Goal: Contribute content

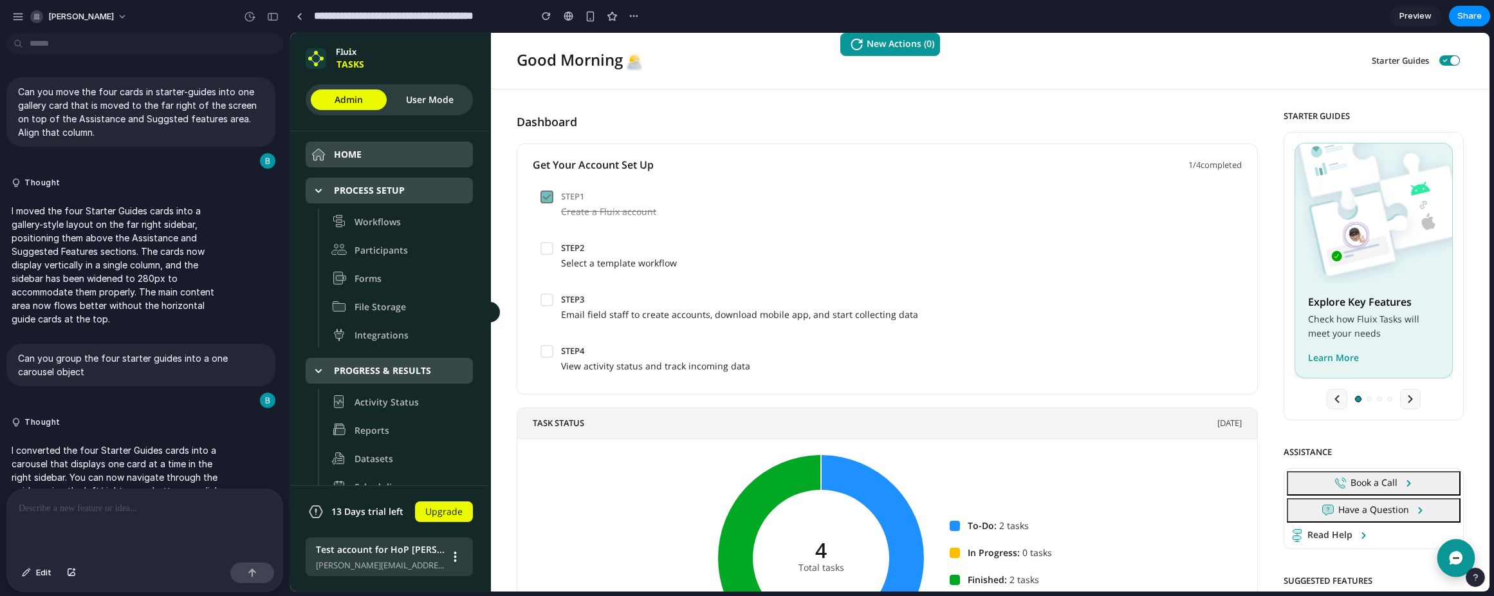
scroll to position [699, 0]
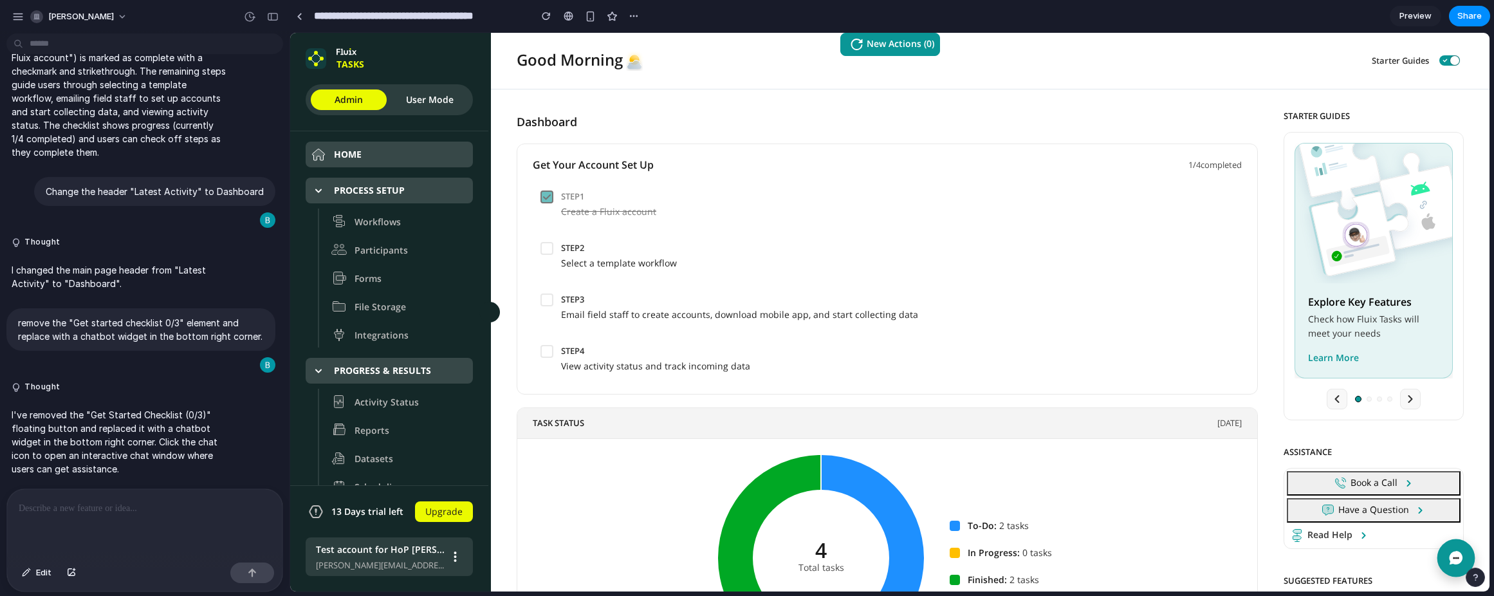
click at [1461, 552] on icon "Open chat" at bounding box center [1456, 558] width 16 height 16
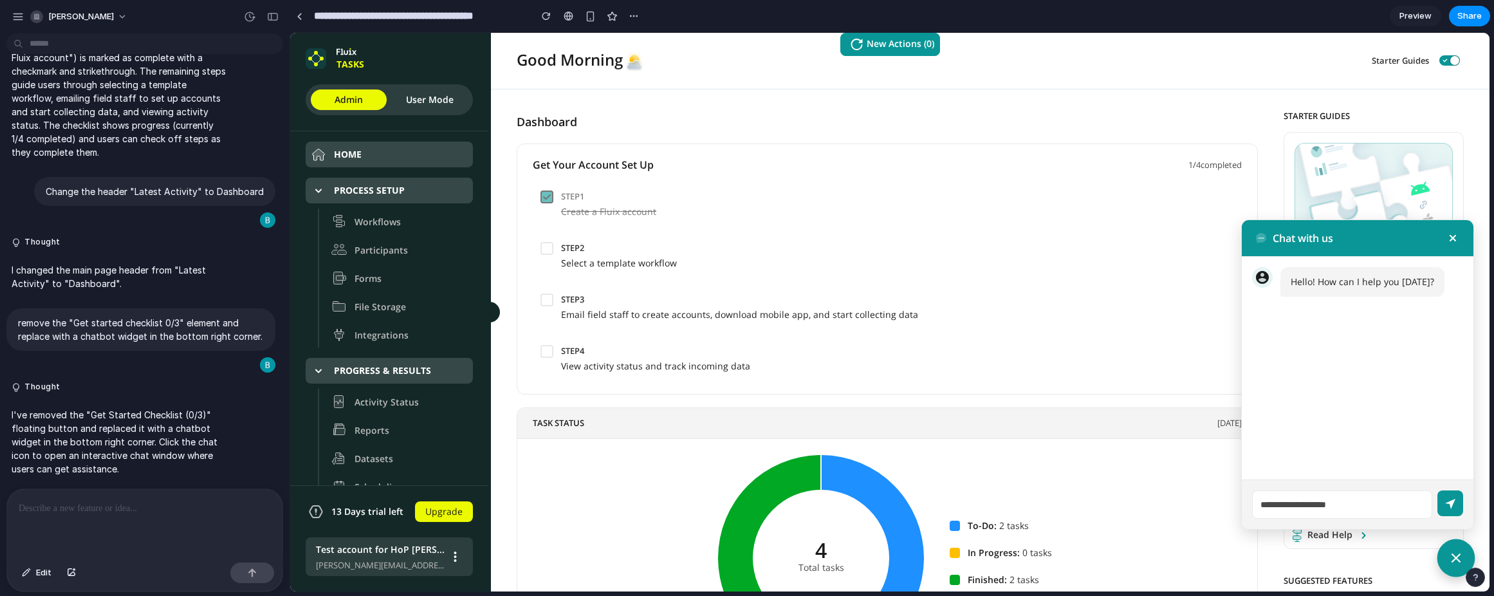
click at [1460, 552] on icon "Close chat" at bounding box center [1456, 558] width 16 height 16
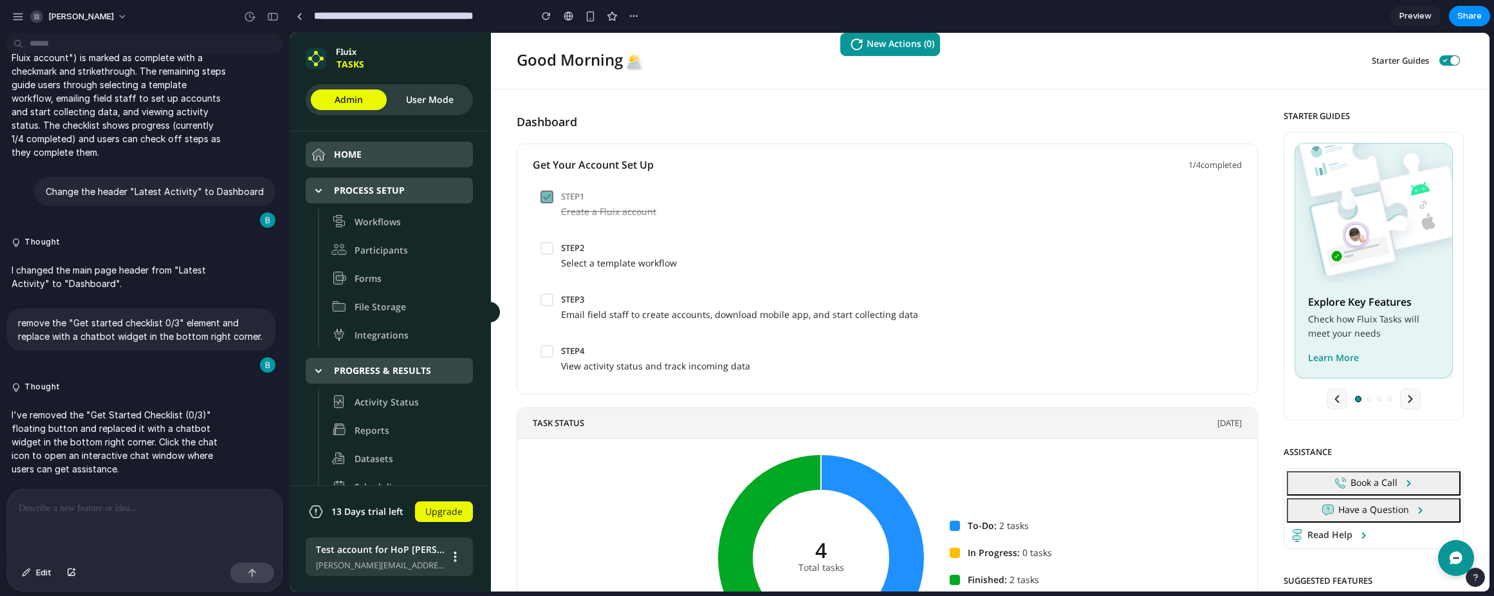
scroll to position [3, 0]
click at [146, 514] on p at bounding box center [145, 508] width 252 height 15
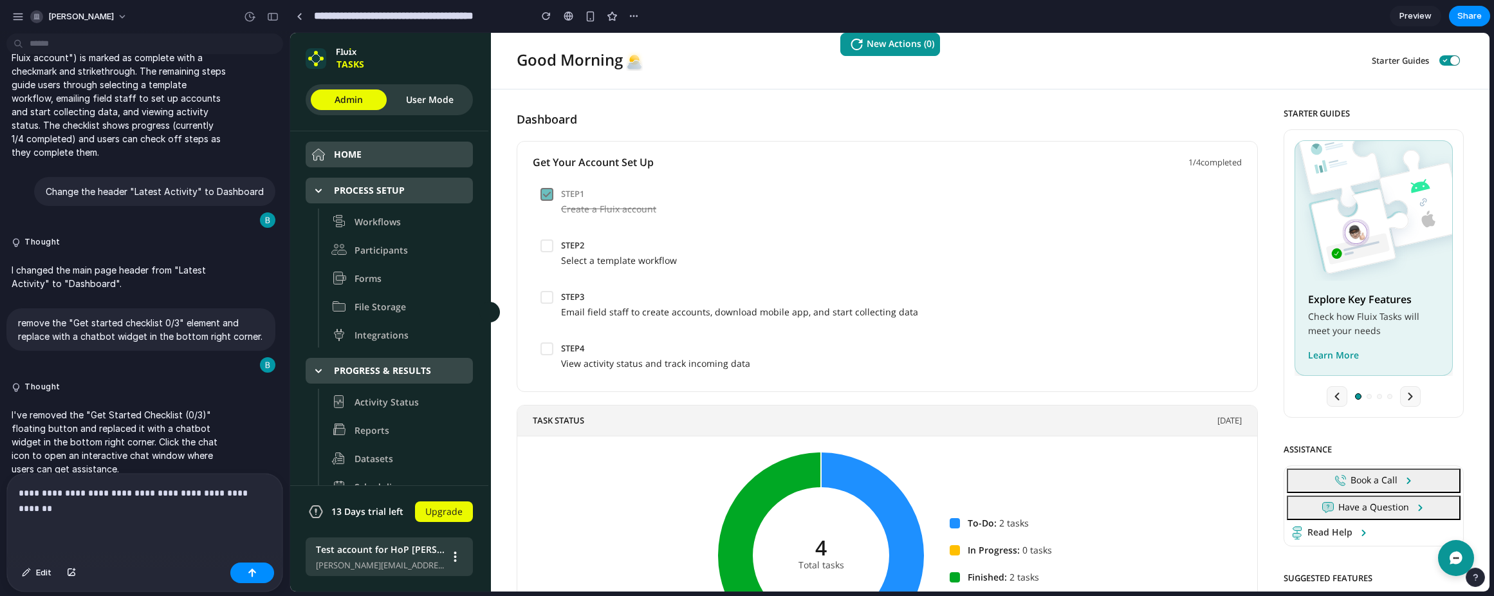
scroll to position [714, 0]
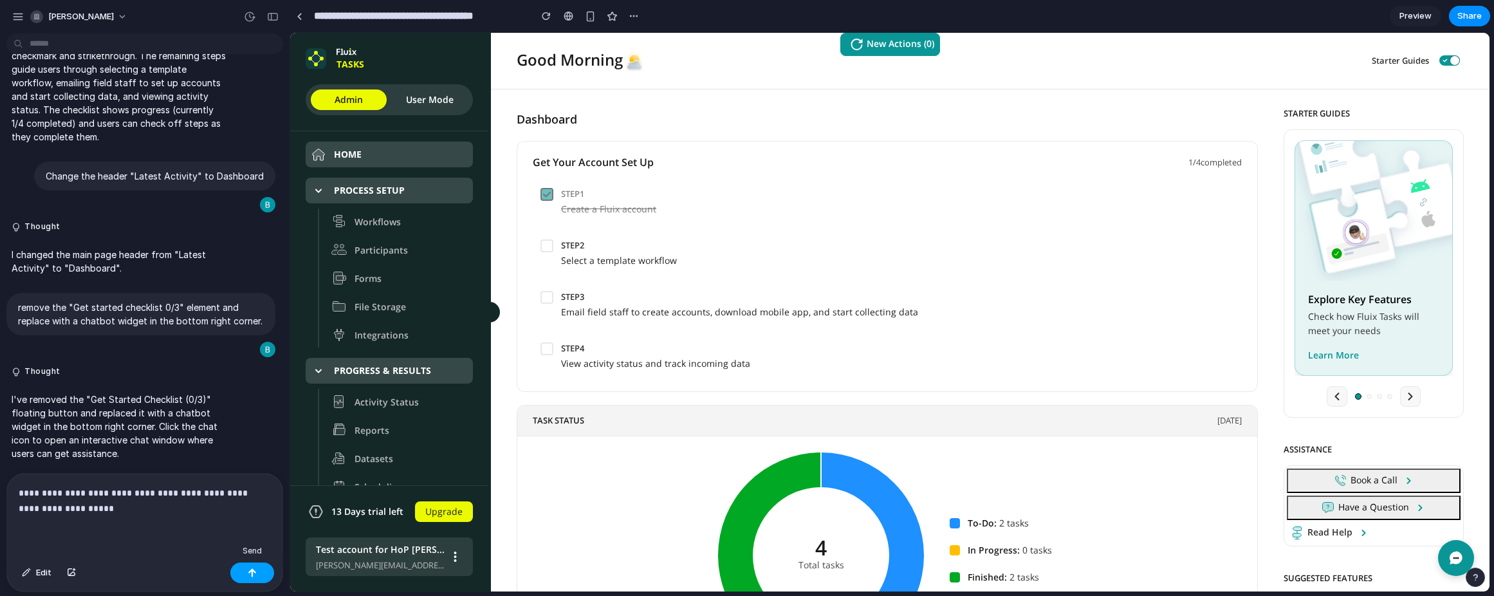
click at [254, 572] on div "button" at bounding box center [252, 572] width 9 height 9
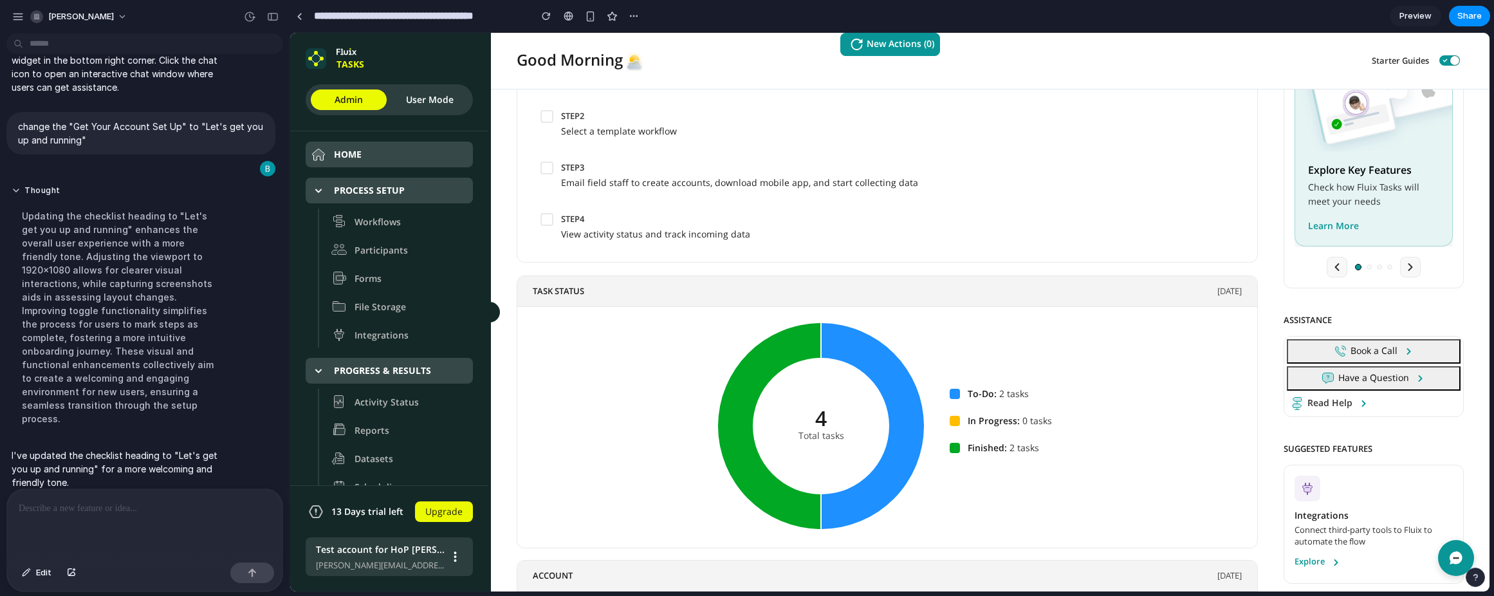
scroll to position [149, 0]
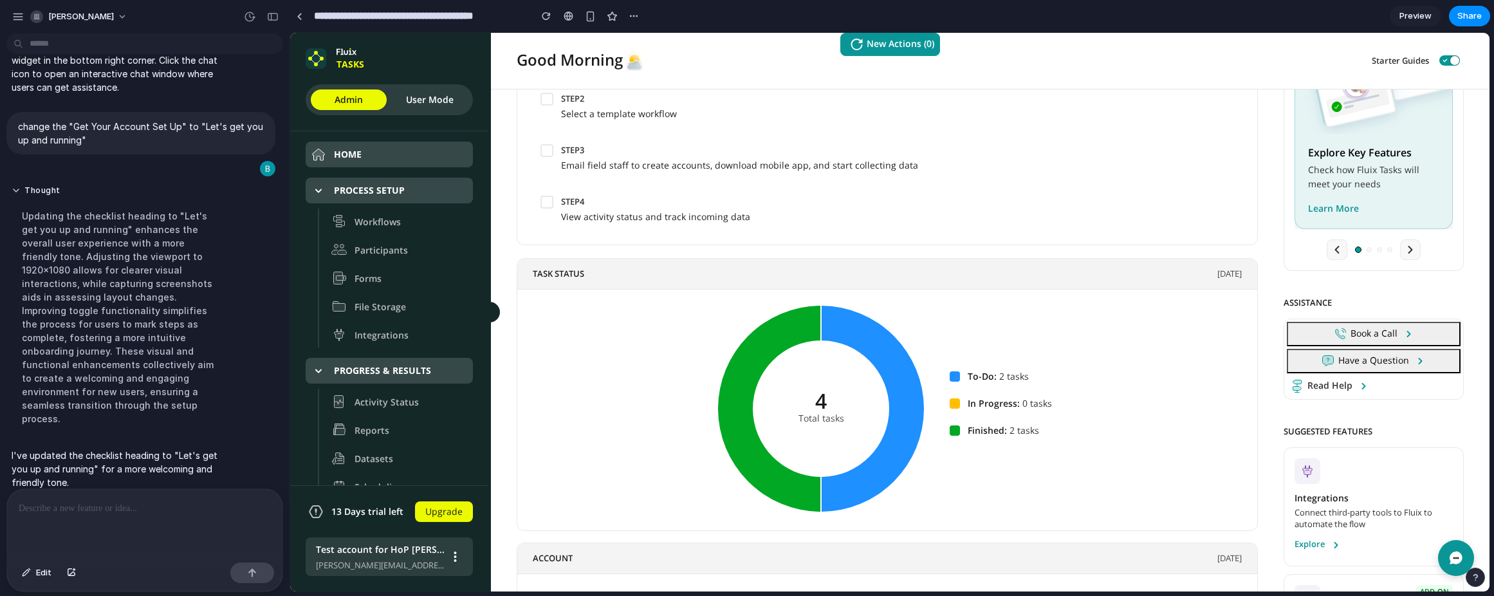
click at [95, 521] on div at bounding box center [144, 523] width 275 height 68
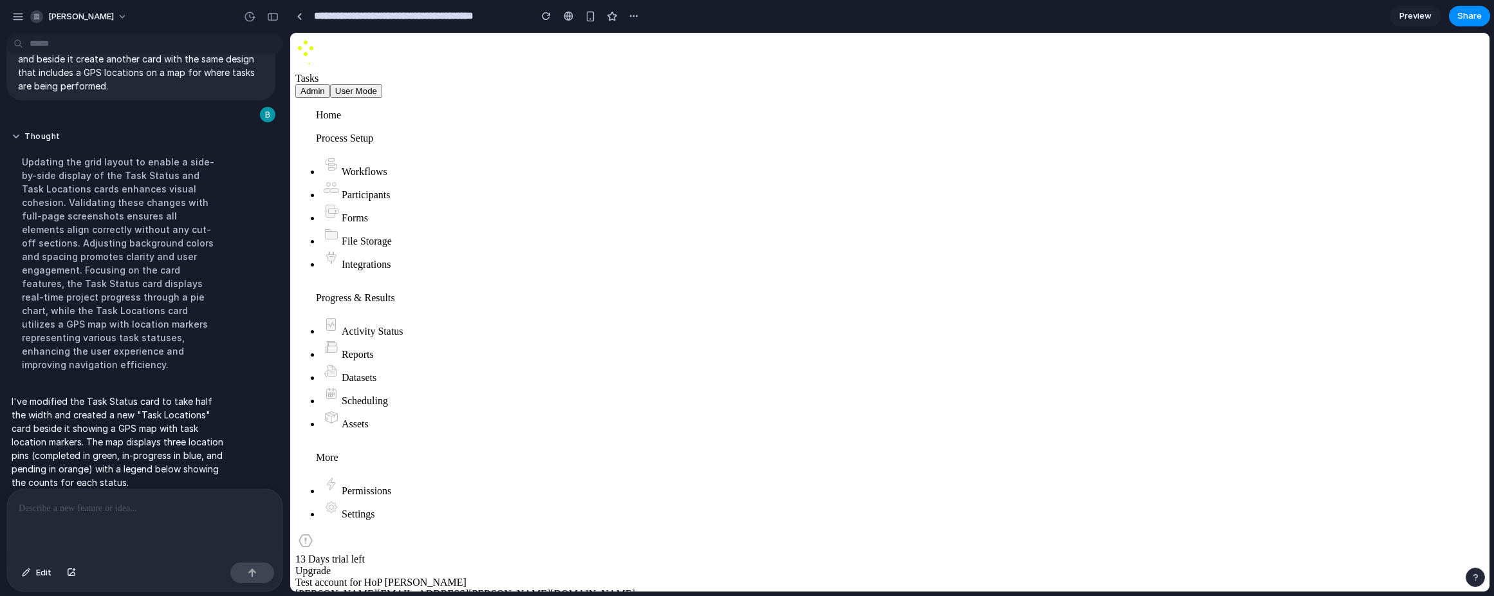
scroll to position [144, 0]
click at [93, 520] on div at bounding box center [144, 523] width 275 height 68
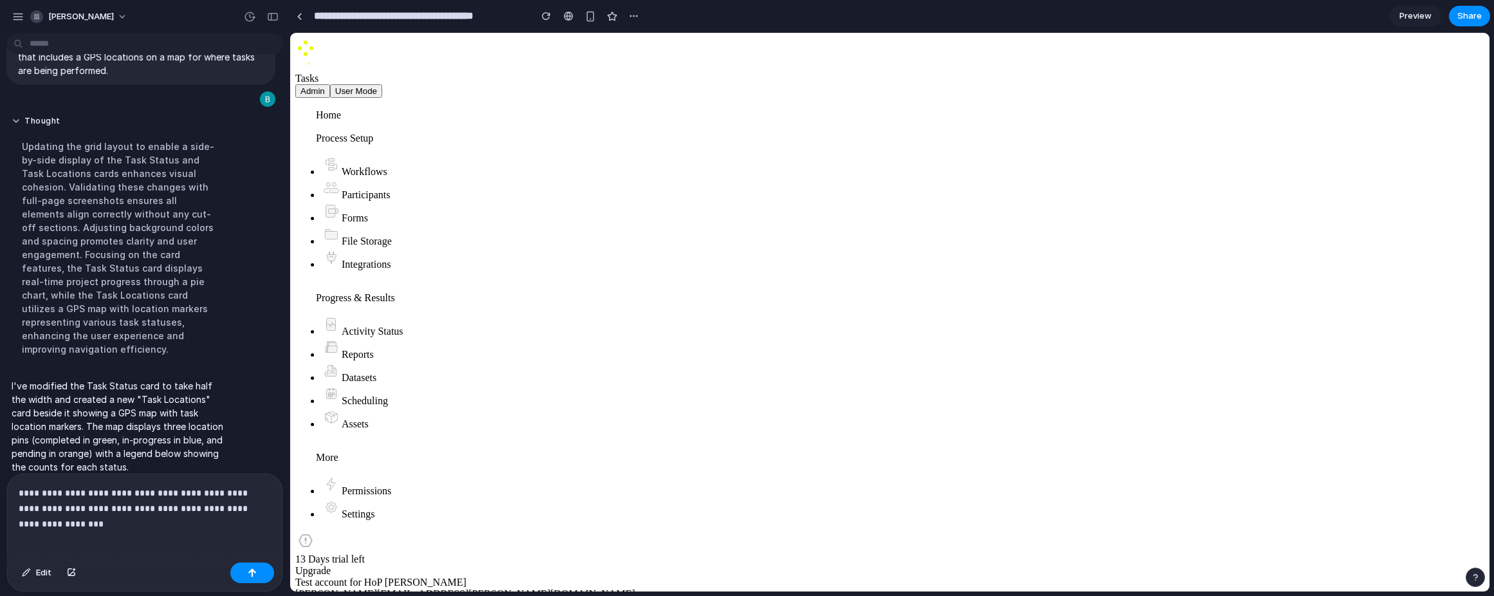
scroll to position [1349, 0]
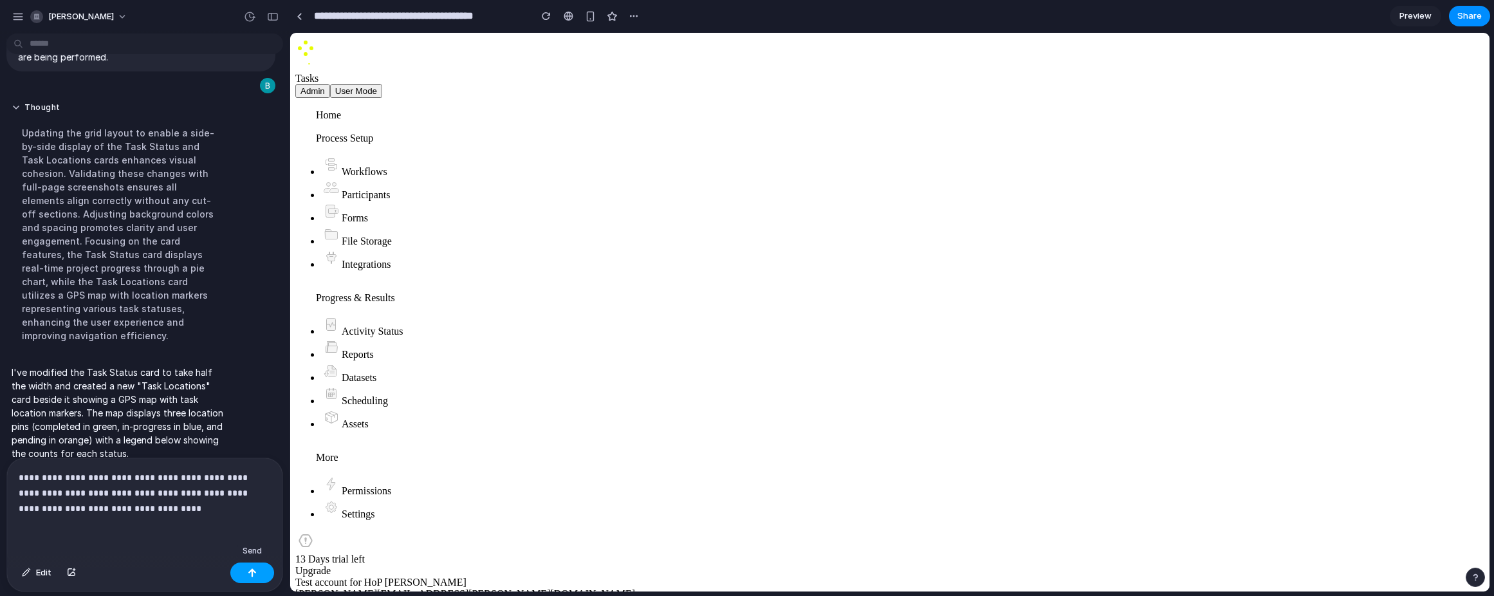
click at [255, 573] on div "button" at bounding box center [252, 572] width 9 height 9
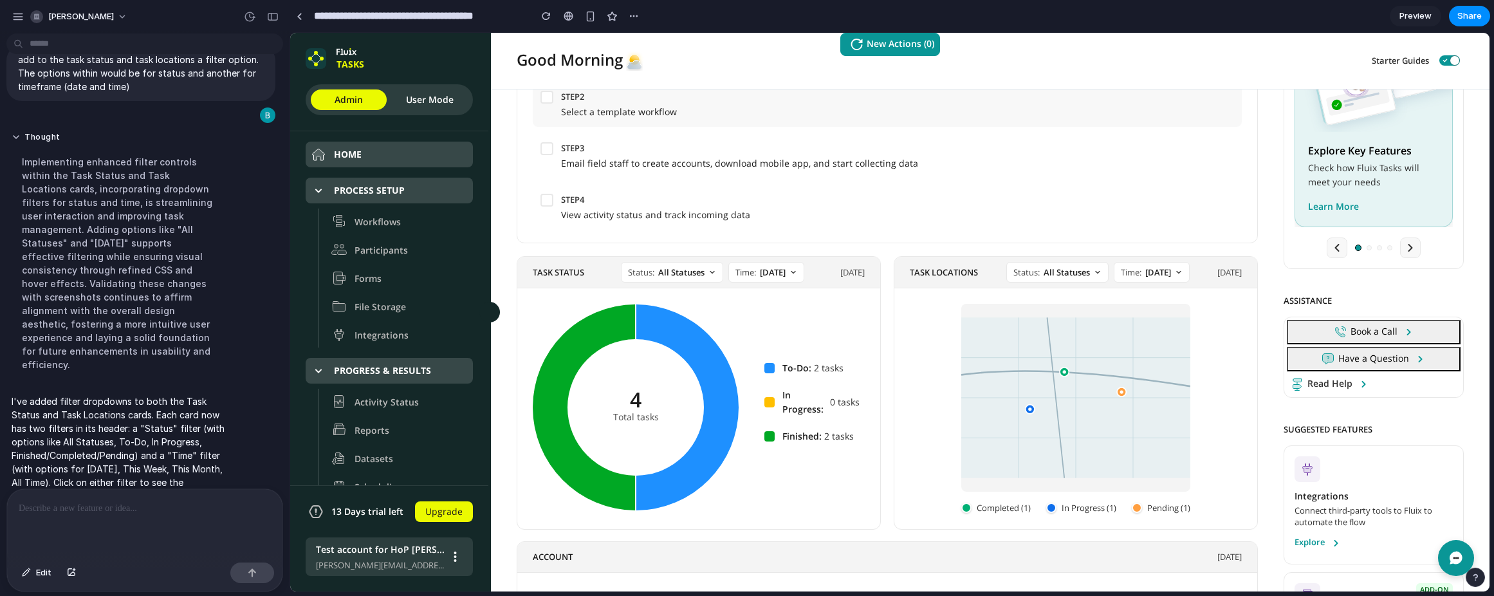
scroll to position [153, 0]
click at [100, 526] on div at bounding box center [144, 523] width 275 height 68
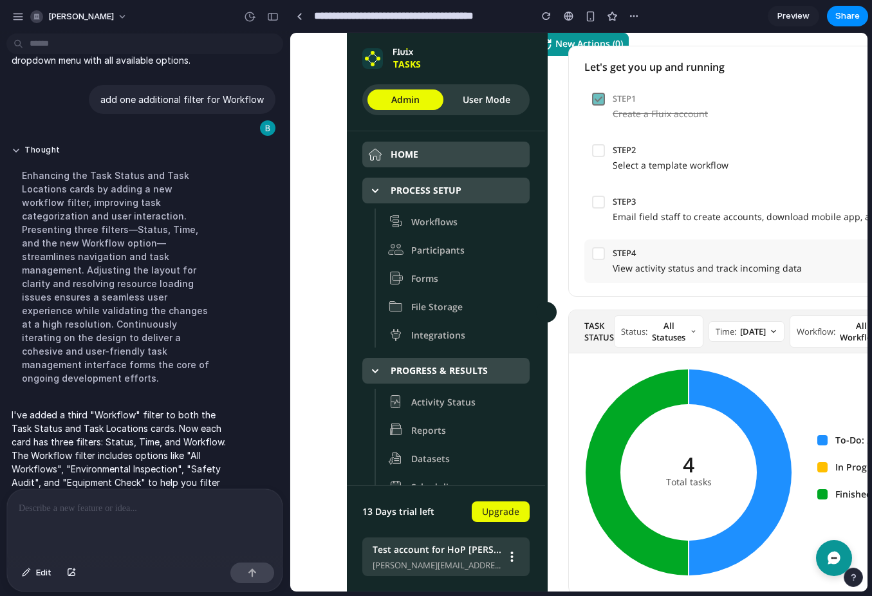
scroll to position [0, 41]
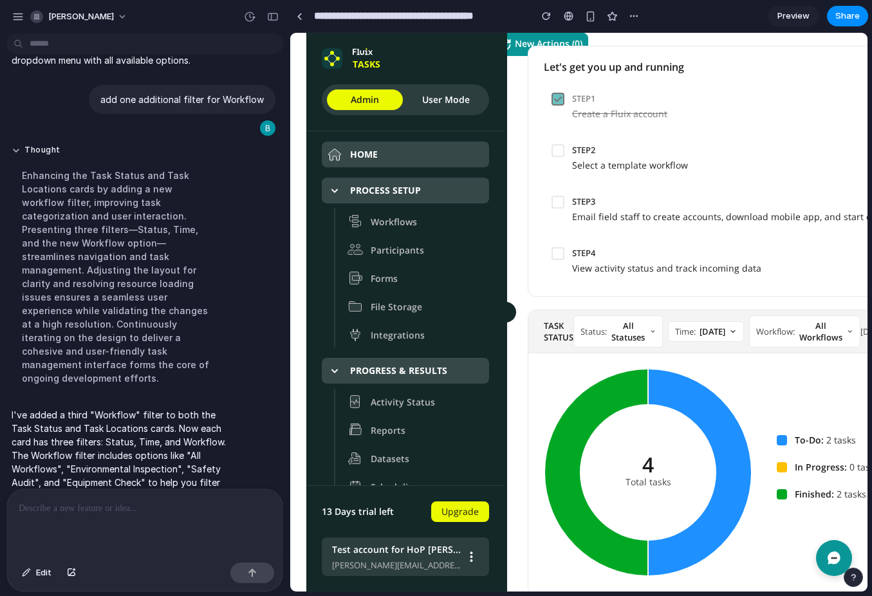
click at [122, 505] on p at bounding box center [145, 508] width 252 height 15
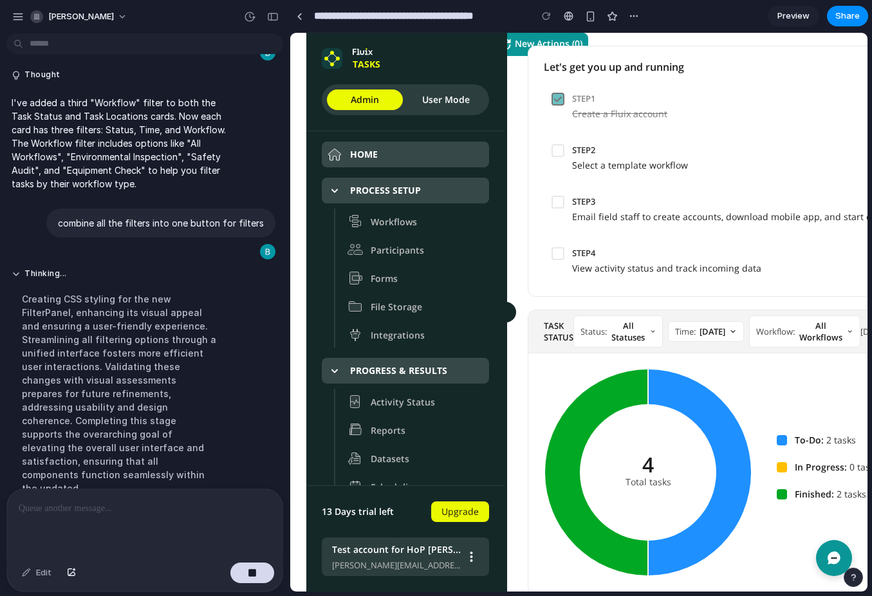
scroll to position [1848, 0]
